Goal: Transaction & Acquisition: Obtain resource

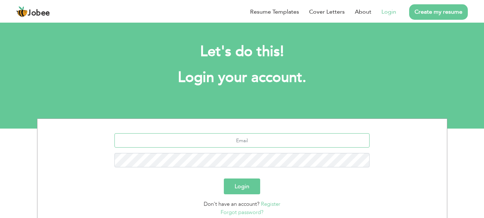
click at [260, 144] on input "text" at bounding box center [241, 140] width 255 height 14
type input "[EMAIL_ADDRESS][DOMAIN_NAME]"
click at [224, 179] on button "Login" at bounding box center [242, 187] width 36 height 16
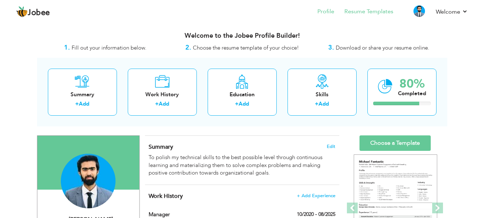
click at [378, 17] on li "Resume Templates" at bounding box center [363, 12] width 59 height 19
click at [378, 13] on link "Resume Templates" at bounding box center [368, 12] width 49 height 8
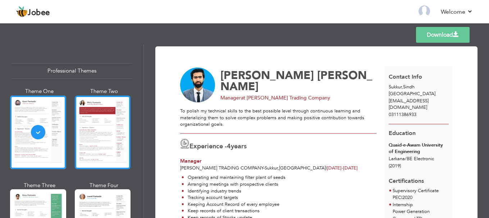
scroll to position [144, 0]
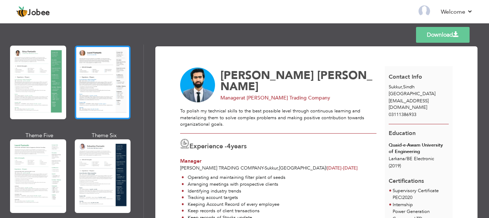
click at [97, 74] on div at bounding box center [103, 83] width 56 height 74
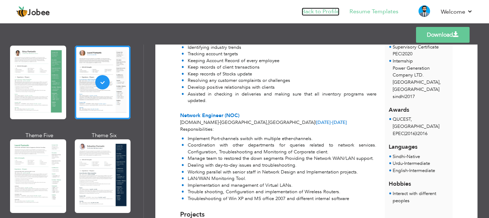
click at [319, 10] on link "Back to Profile" at bounding box center [321, 12] width 38 height 8
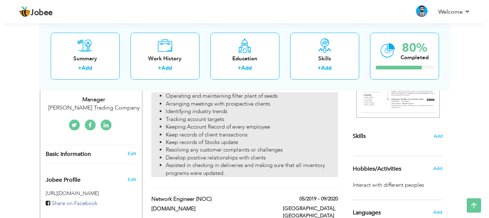
scroll to position [144, 0]
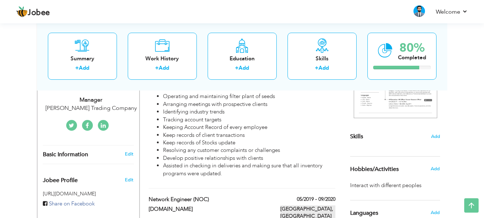
type input "Network Engineer (NOC)"
type input "[DOMAIN_NAME]"
type input "05/2019"
type input "09/2020"
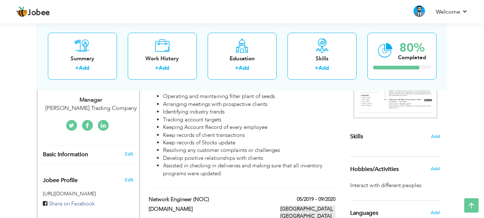
type input "[GEOGRAPHIC_DATA]"
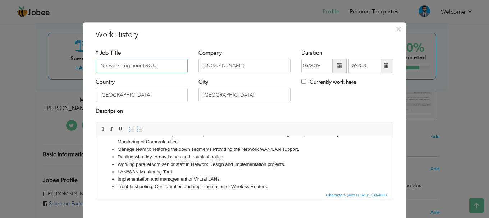
scroll to position [47, 0]
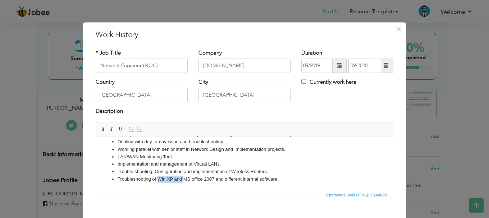
drag, startPoint x: 184, startPoint y: 178, endPoint x: 159, endPoint y: 178, distance: 24.8
click at [159, 178] on li "Troubleshooting of Win XP and MS office 2007 and different internal software" at bounding box center [245, 180] width 254 height 8
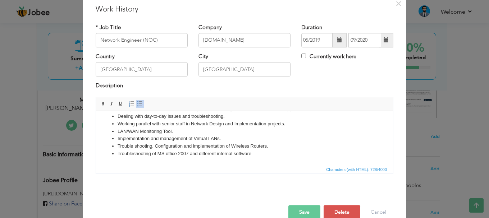
scroll to position [40, 0]
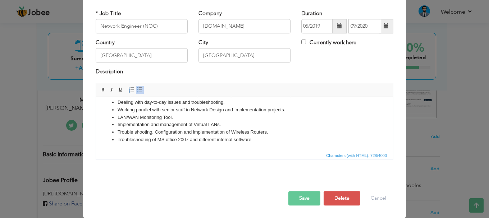
click at [304, 195] on button "Save" at bounding box center [305, 198] width 32 height 14
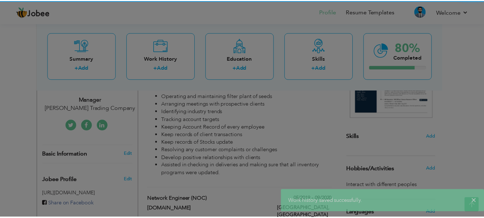
scroll to position [0, 0]
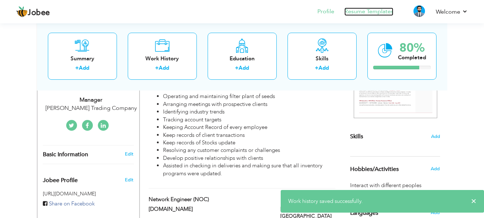
click at [379, 13] on link "Resume Templates" at bounding box center [368, 12] width 49 height 8
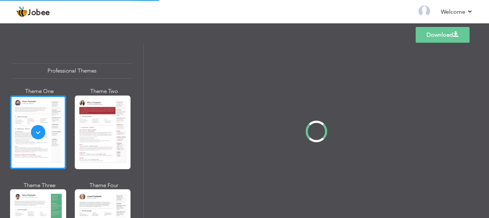
click at [93, 206] on div "Professional Themes Theme One Theme Two Theme Three Theme Four" at bounding box center [244, 132] width 489 height 174
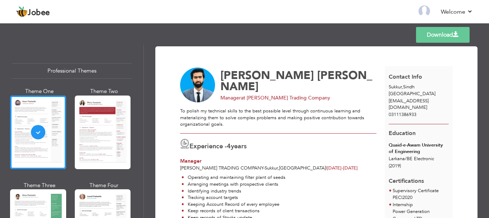
click at [443, 36] on link "Download" at bounding box center [443, 35] width 54 height 16
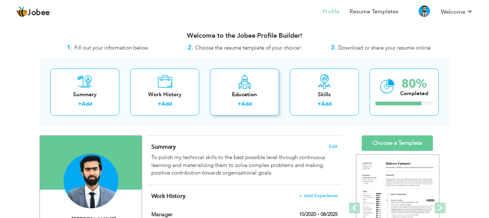
click at [249, 106] on link "Add" at bounding box center [246, 103] width 10 height 7
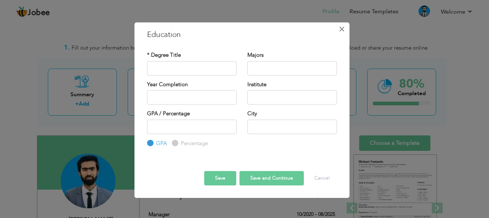
click at [343, 28] on span "×" at bounding box center [342, 29] width 6 height 13
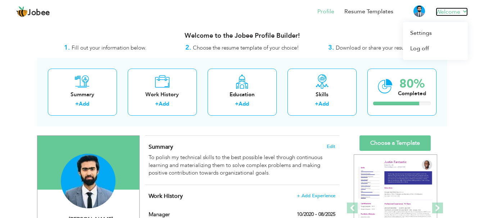
click at [443, 15] on link "Welcome" at bounding box center [452, 12] width 32 height 9
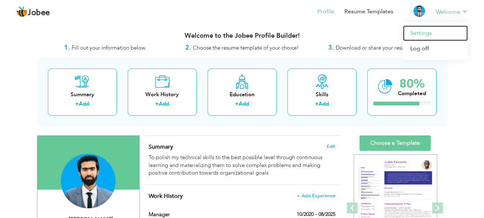
click at [424, 37] on link "Settings" at bounding box center [435, 33] width 65 height 15
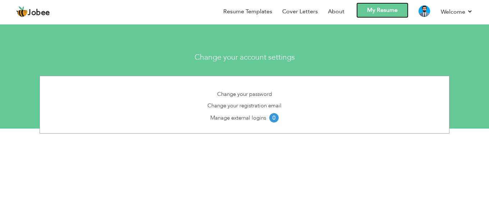
click at [364, 10] on link "My Resume" at bounding box center [383, 10] width 52 height 15
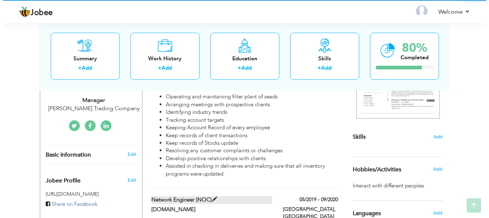
scroll to position [144, 0]
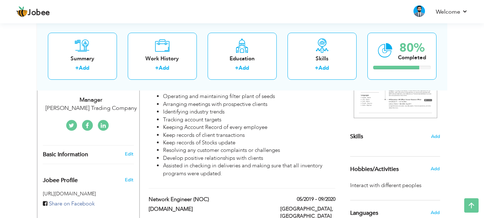
click at [134, 157] on div "Edit" at bounding box center [130, 154] width 17 height 6
type input "[PERSON_NAME]"
type input "03111386933"
select select "number:166"
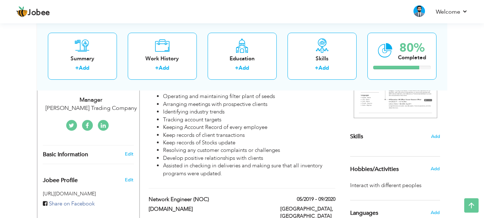
type input "Sindh"
type input "Sukkur"
select select "number:6"
type input "G N Shah Trading Company"
type input "Manager"
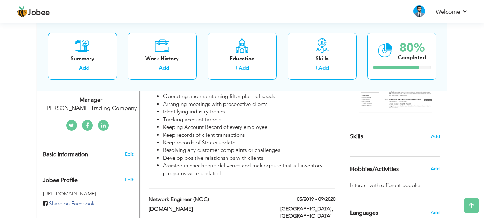
type input "https://www.linkedin.com/in/parwesh-kumar/"
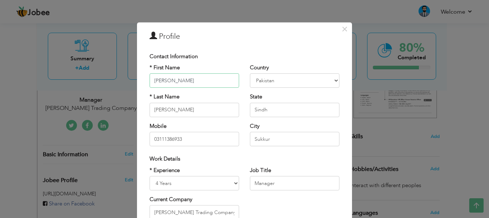
scroll to position [105, 0]
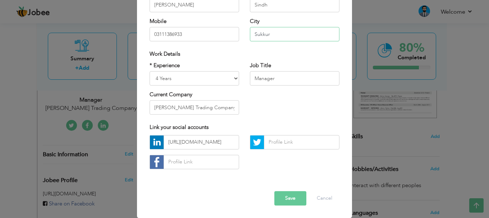
drag, startPoint x: 275, startPoint y: 30, endPoint x: 183, endPoint y: 36, distance: 91.9
click at [183, 36] on div "* First Name Parwesh * Last Name Kumar Mobile 03111386933 Country Afghanistan A…" at bounding box center [244, 3] width 201 height 88
type input "\"
paste input "Address: [STREET_ADDRESS]"
type input "Address: [STREET_ADDRESS]"
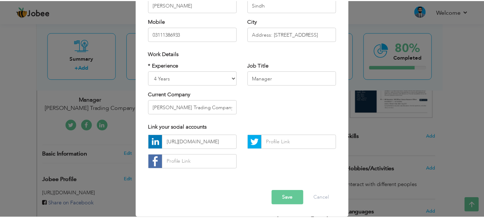
scroll to position [0, 0]
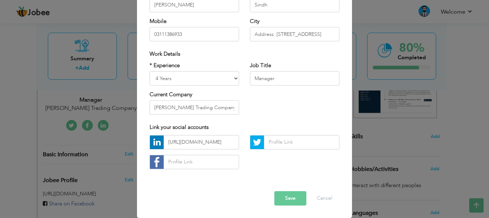
click at [277, 206] on div "Error Save Cancel" at bounding box center [244, 193] width 201 height 36
click at [287, 200] on button "Save" at bounding box center [291, 198] width 32 height 14
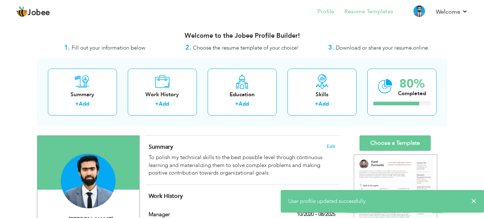
click at [376, 18] on li "Resume Templates" at bounding box center [363, 12] width 59 height 19
click at [376, 10] on link "Resume Templates" at bounding box center [368, 12] width 49 height 8
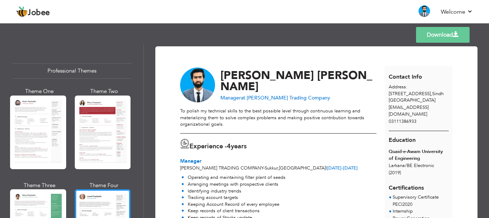
click at [460, 32] on link "Download" at bounding box center [443, 35] width 54 height 16
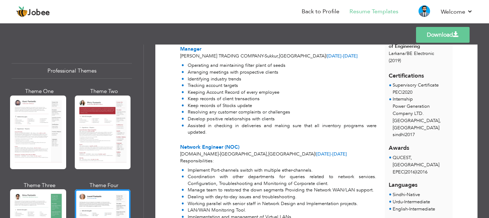
scroll to position [74, 0]
